Goal: Task Accomplishment & Management: Manage account settings

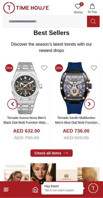
scroll to position [84, 0]
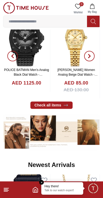
click at [24, 16] on input at bounding box center [44, 21] width 83 height 10
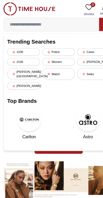
click at [7, 7] on img at bounding box center [25, 8] width 45 height 12
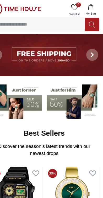
click at [84, 43] on button at bounding box center [93, 48] width 19 height 37
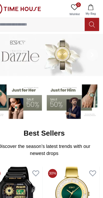
click at [87, 22] on button at bounding box center [93, 22] width 13 height 12
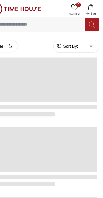
click at [71, 3] on link "0 Wishlist" at bounding box center [77, 8] width 13 height 13
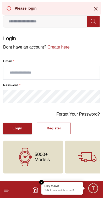
click at [93, 9] on icon at bounding box center [95, 9] width 6 height 6
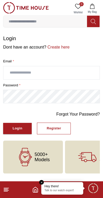
click at [97, 191] on span "Minimize live chat window" at bounding box center [92, 188] width 15 height 15
